Goal: Transaction & Acquisition: Obtain resource

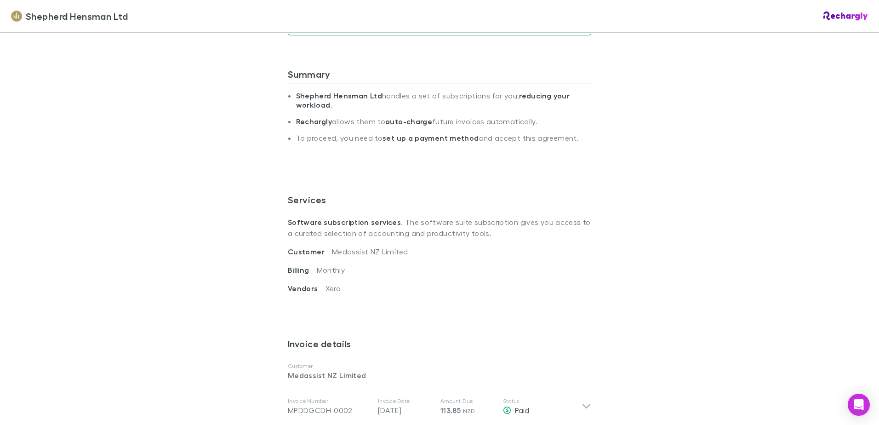
scroll to position [322, 0]
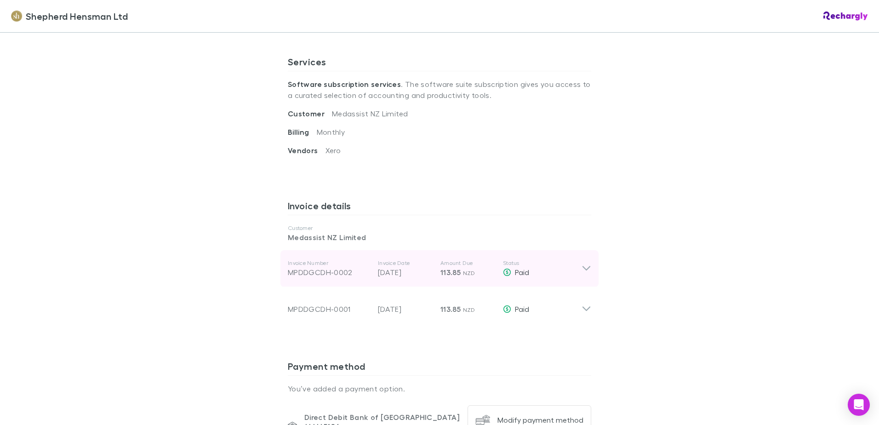
click at [582, 269] on icon at bounding box center [587, 268] width 10 height 11
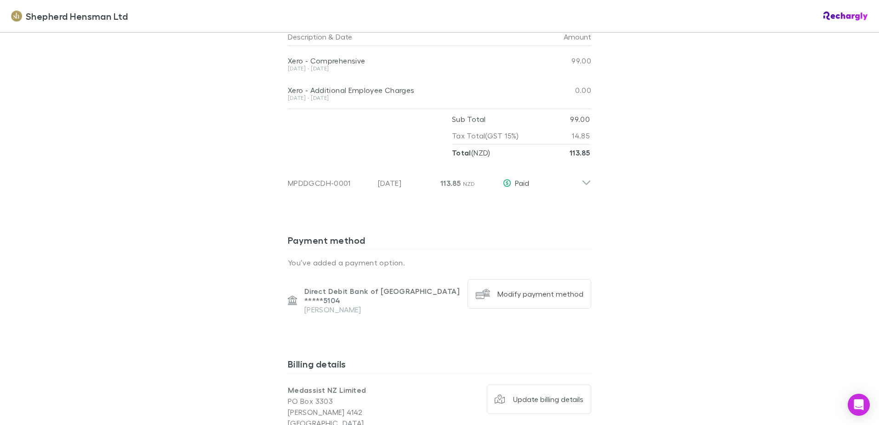
scroll to position [506, 0]
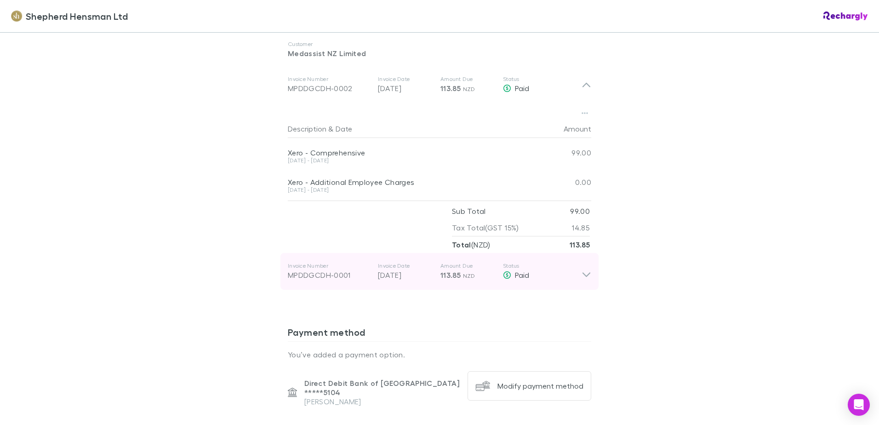
click at [583, 275] on icon at bounding box center [586, 275] width 8 height 5
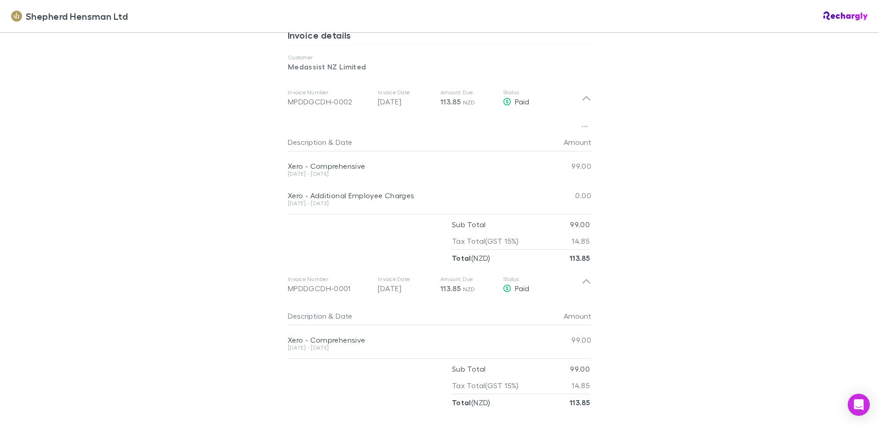
scroll to position [446, 0]
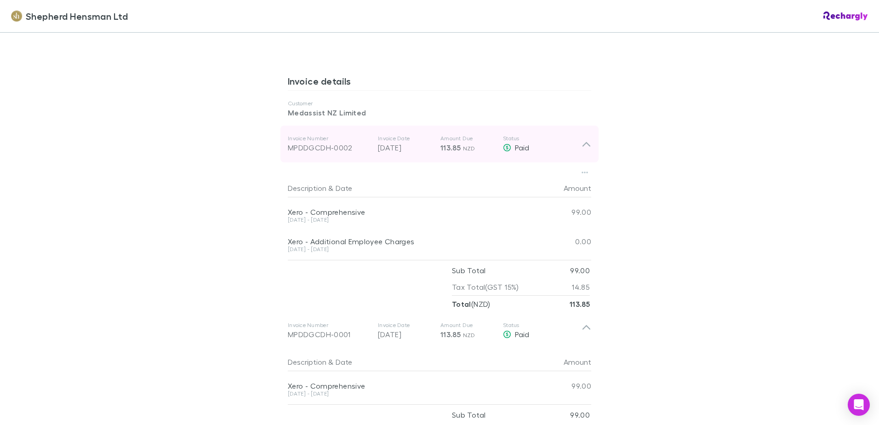
click at [587, 145] on icon at bounding box center [587, 143] width 10 height 11
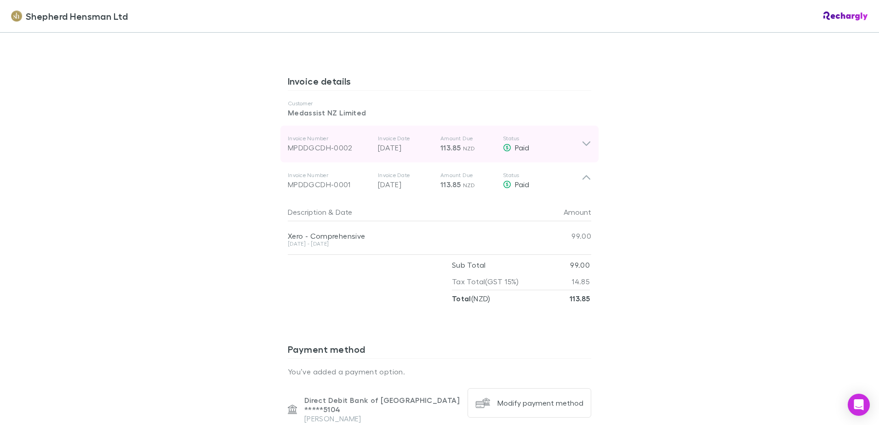
click at [316, 151] on div "MPDDGCDH-0002" at bounding box center [329, 147] width 83 height 11
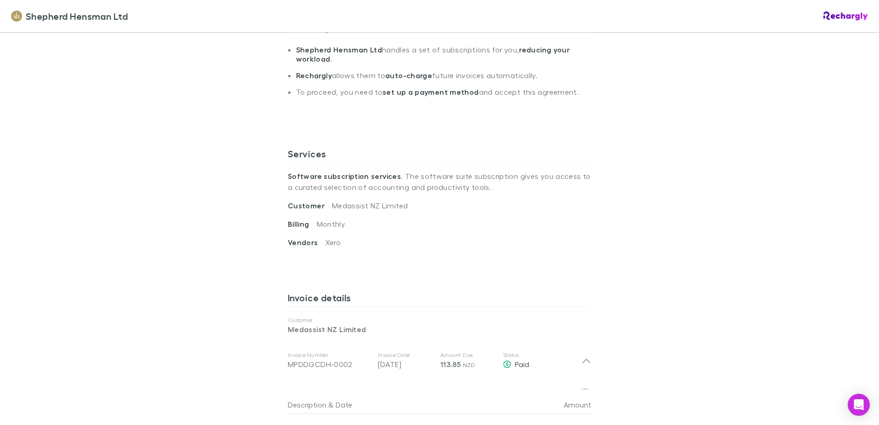
scroll to position [368, 0]
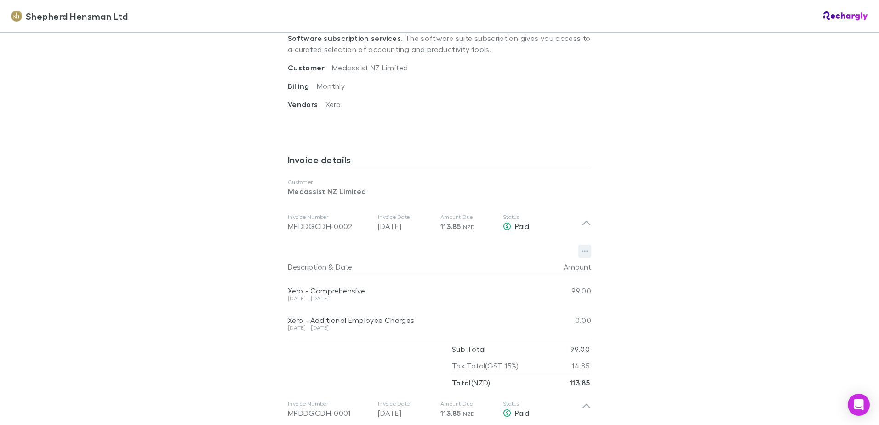
click at [584, 251] on icon "button" at bounding box center [585, 252] width 6 height 2
click at [508, 268] on p "Download PDF" at bounding box center [525, 269] width 112 height 11
